Goal: Find specific page/section: Find specific page/section

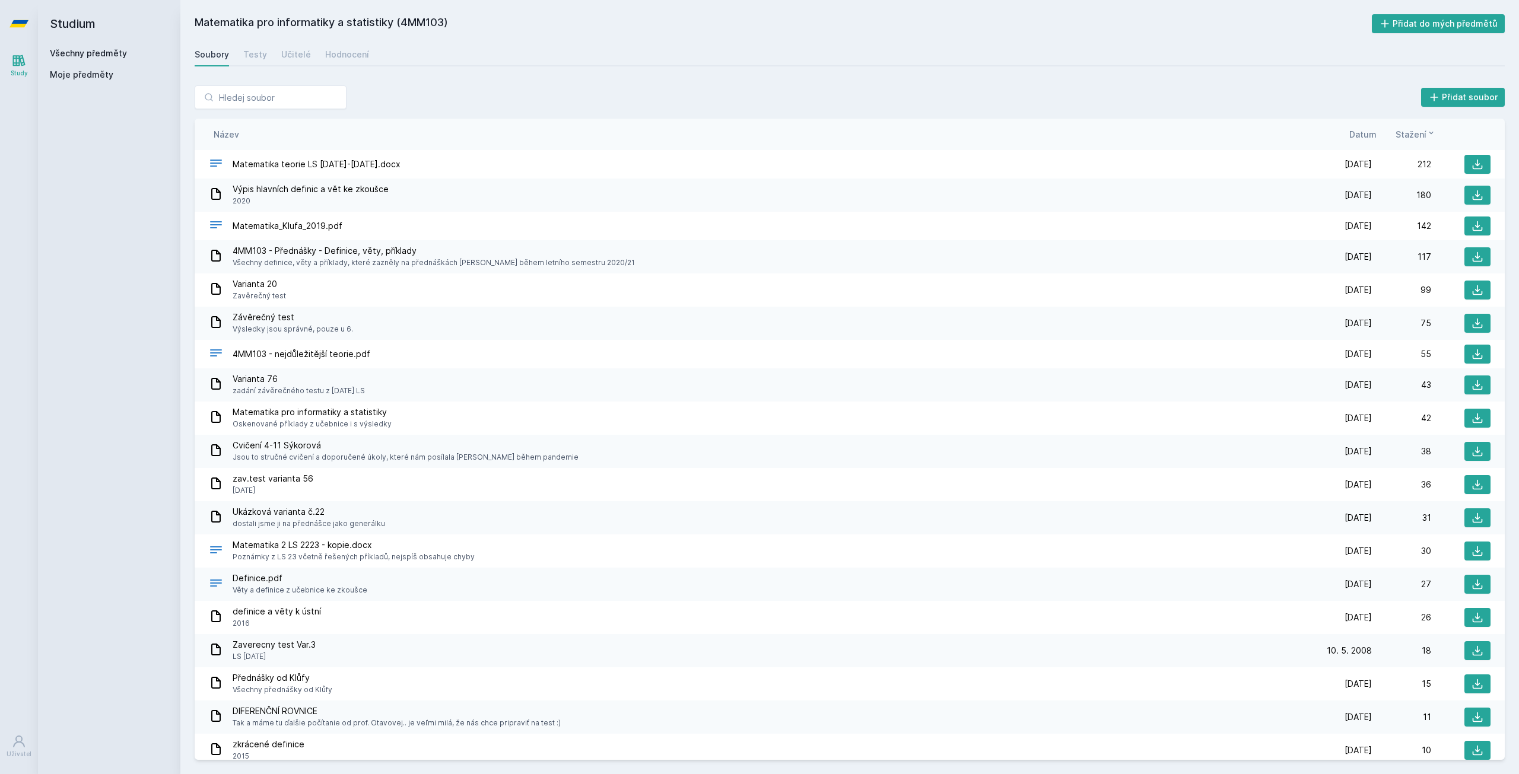
click at [98, 75] on span "Moje předměty" at bounding box center [81, 75] width 63 height 12
click at [89, 57] on link "Všechny předměty" at bounding box center [88, 53] width 77 height 10
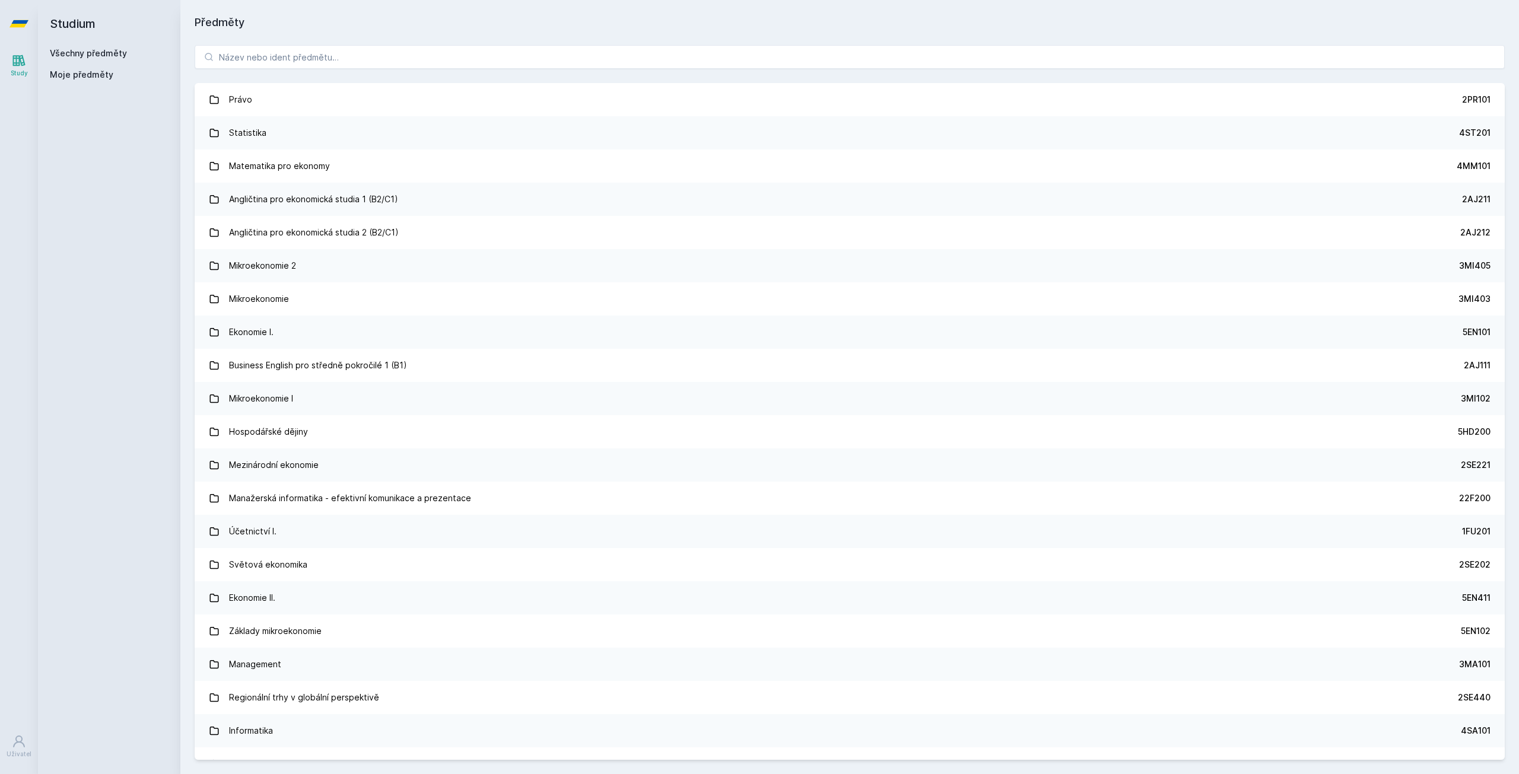
click at [279, 69] on div "Právo 2PR101 Statistika 4ST201 Matematika pro ekonomy 4MM101 Angličtina pro eko…" at bounding box center [849, 402] width 1338 height 743
click at [281, 61] on input "search" at bounding box center [850, 57] width 1310 height 24
paste input "4IT114"
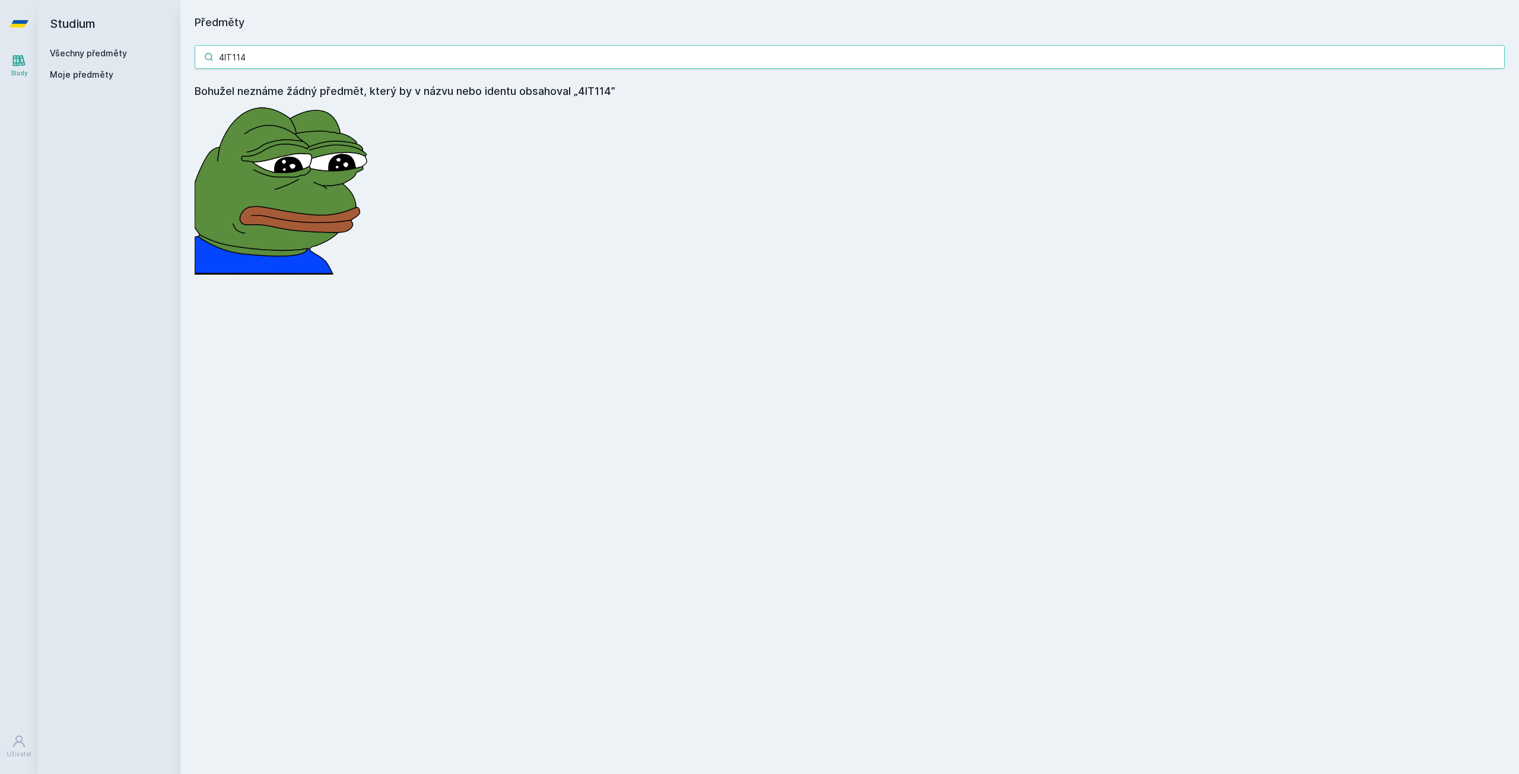
click at [273, 61] on input "4IT114" at bounding box center [850, 57] width 1310 height 24
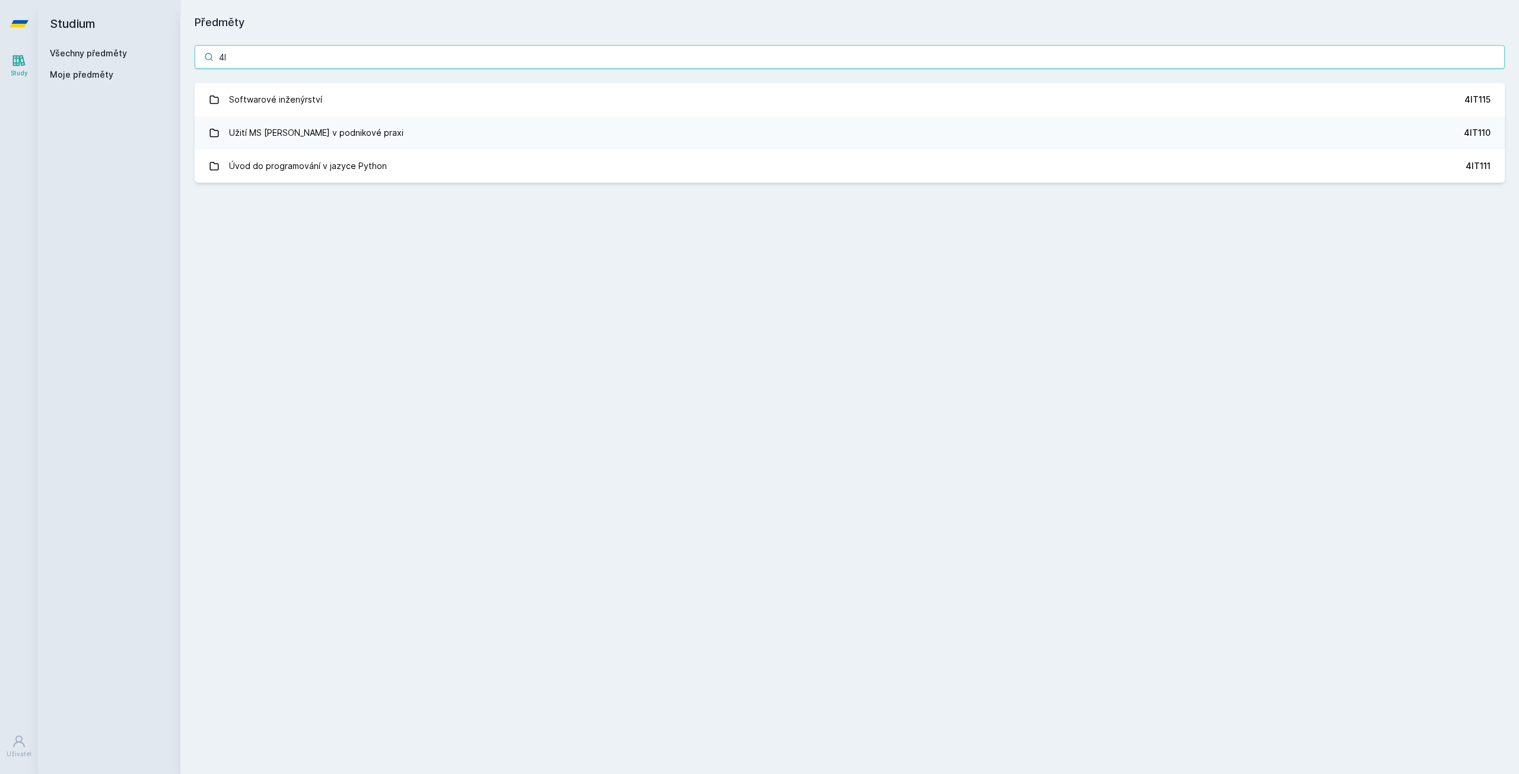
type input "4"
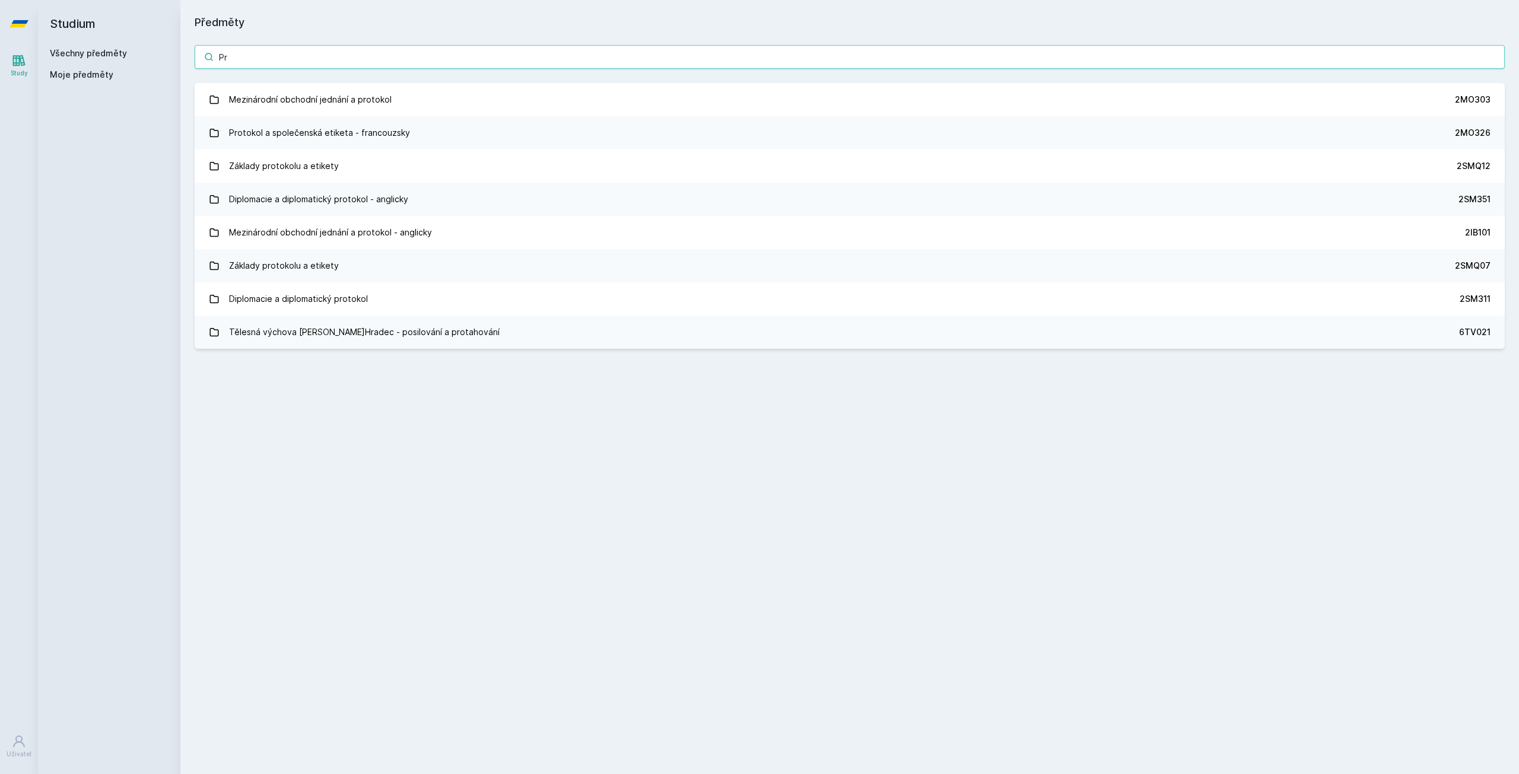
type input "P"
